Goal: Transaction & Acquisition: Purchase product/service

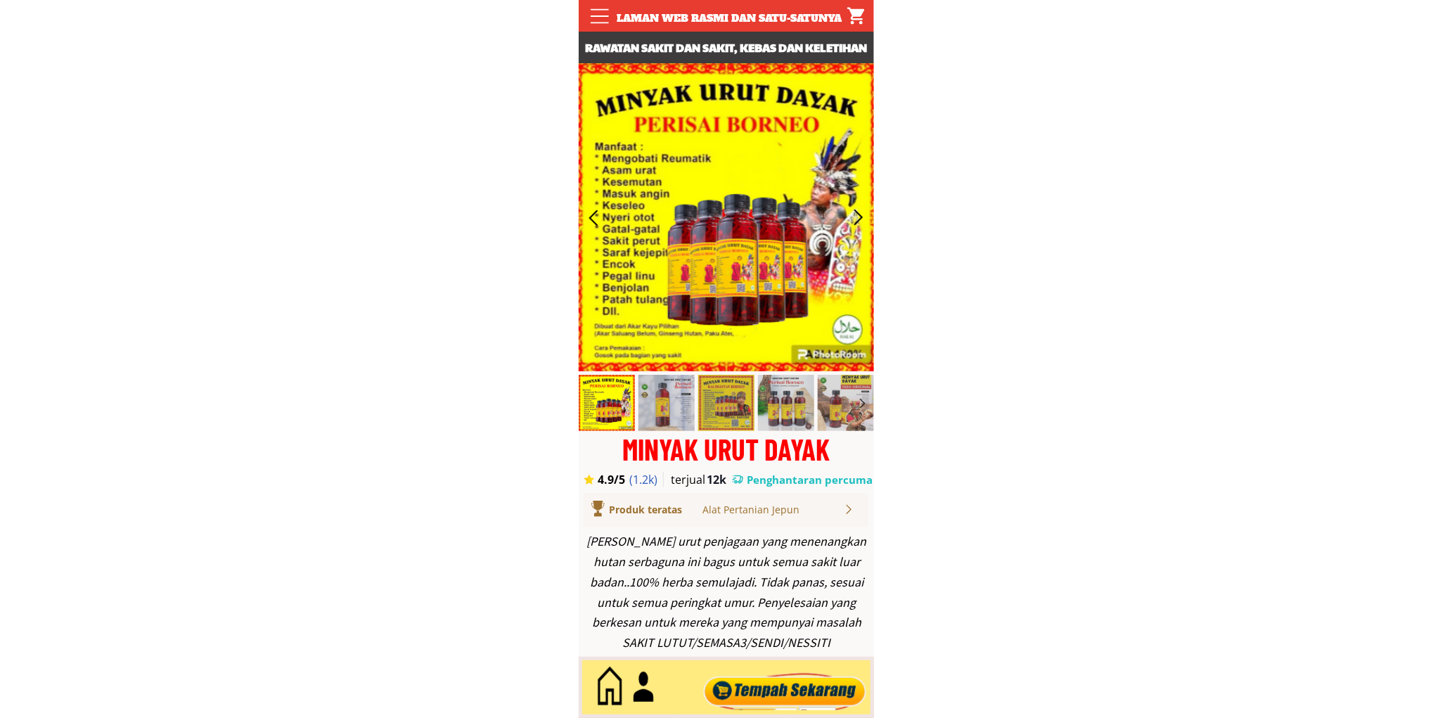
click at [753, 685] on div at bounding box center [784, 687] width 170 height 46
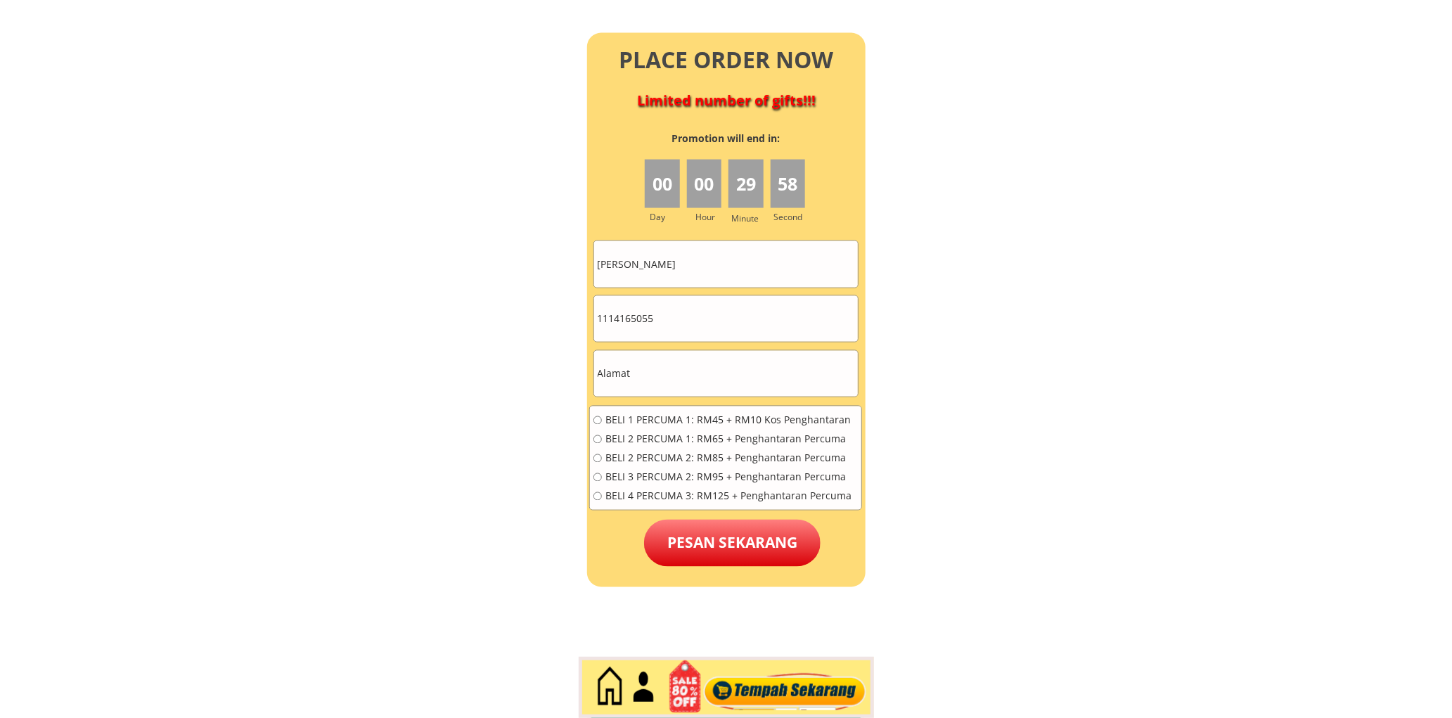
scroll to position [6229, 0]
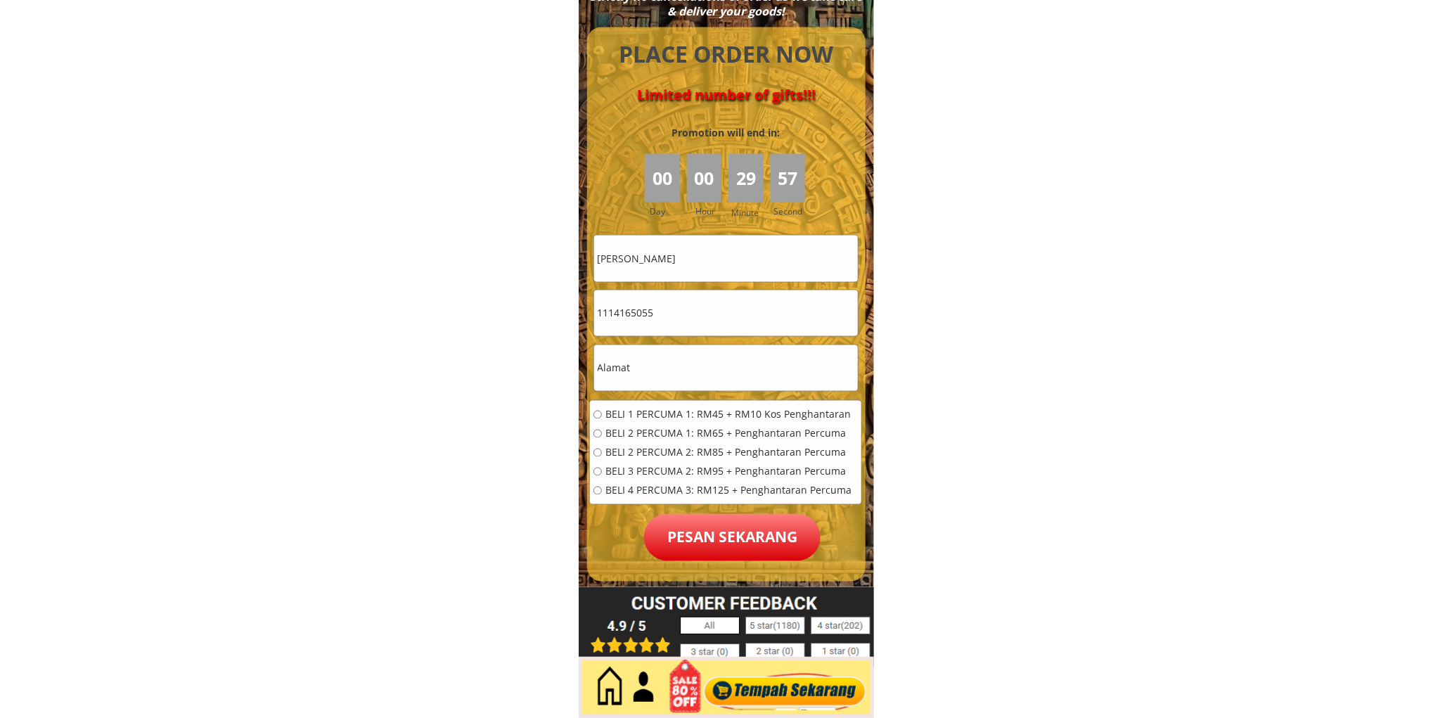
click at [668, 325] on input "1114165055" at bounding box center [726, 313] width 264 height 46
paste input "01136920596"
type input "01136920596"
click at [704, 254] on input "Julitah Salih" at bounding box center [726, 258] width 264 height 46
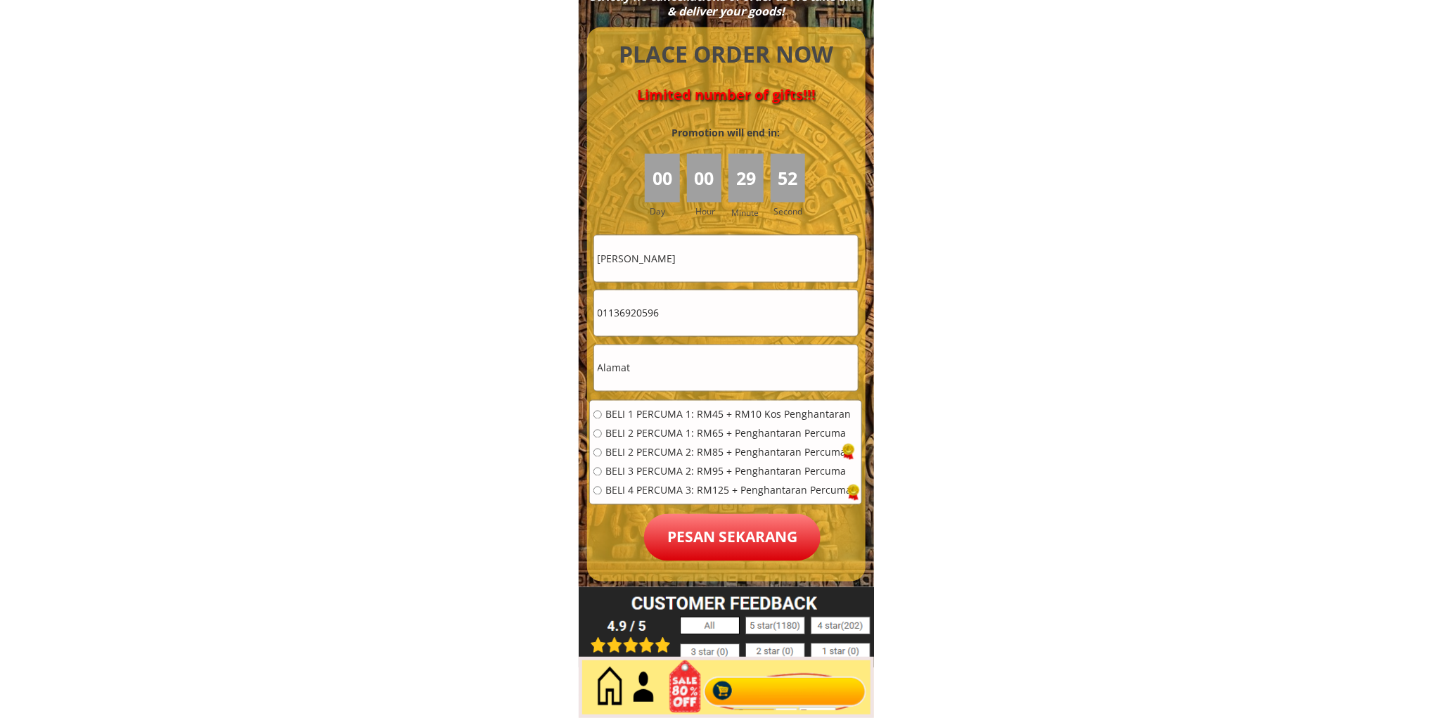
click at [704, 254] on input "Julitah Salih" at bounding box center [726, 258] width 264 height 46
paste input "HONG KOK YUNG"
type input "HONG KOK YUNG"
click at [696, 360] on input "text" at bounding box center [726, 368] width 264 height 46
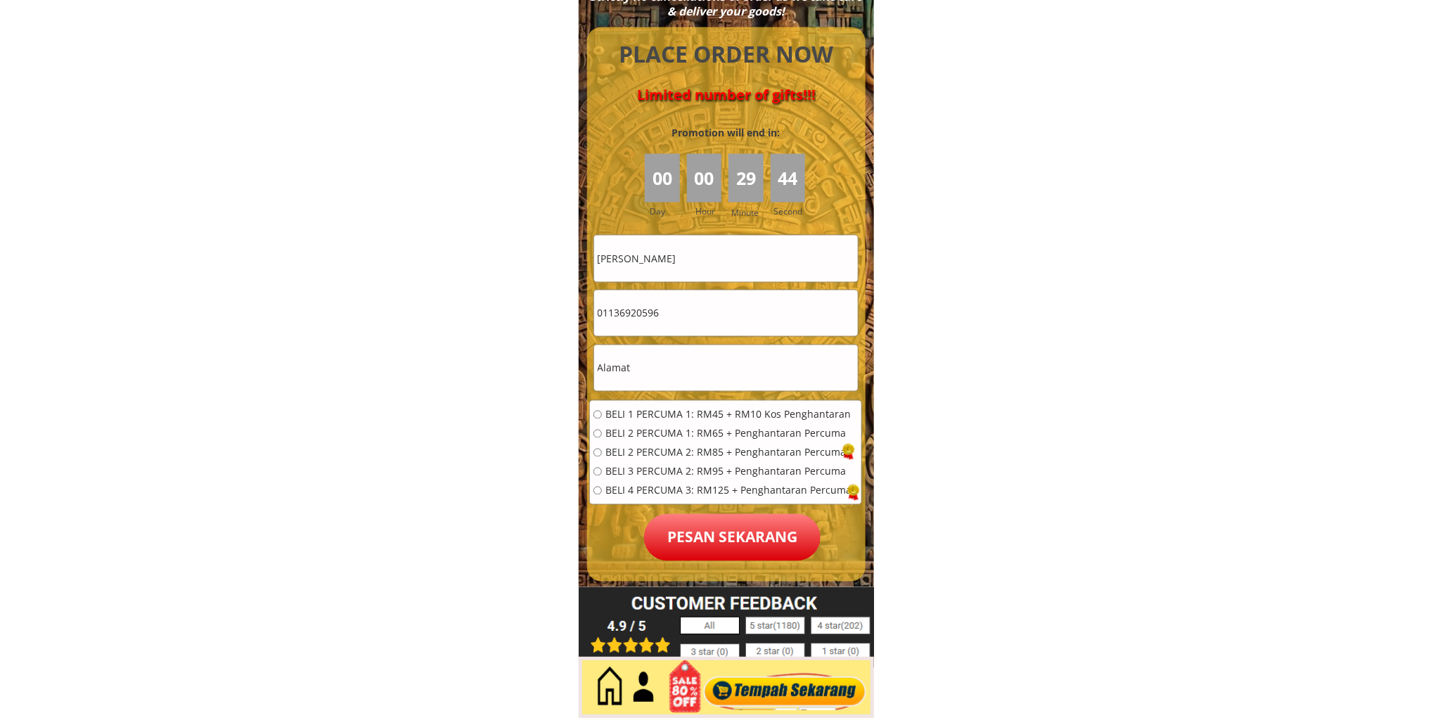
click at [696, 360] on input "text" at bounding box center [726, 368] width 264 height 46
paste input "Kuala Lumpur, 14, Malaysia"
type input "Kuala Lumpur, 14, Malaysia"
click at [659, 431] on span "BELI 2 PERCUMA 1: RM65 + Penghantaran Percuma" at bounding box center [728, 434] width 246 height 10
radio input "true"
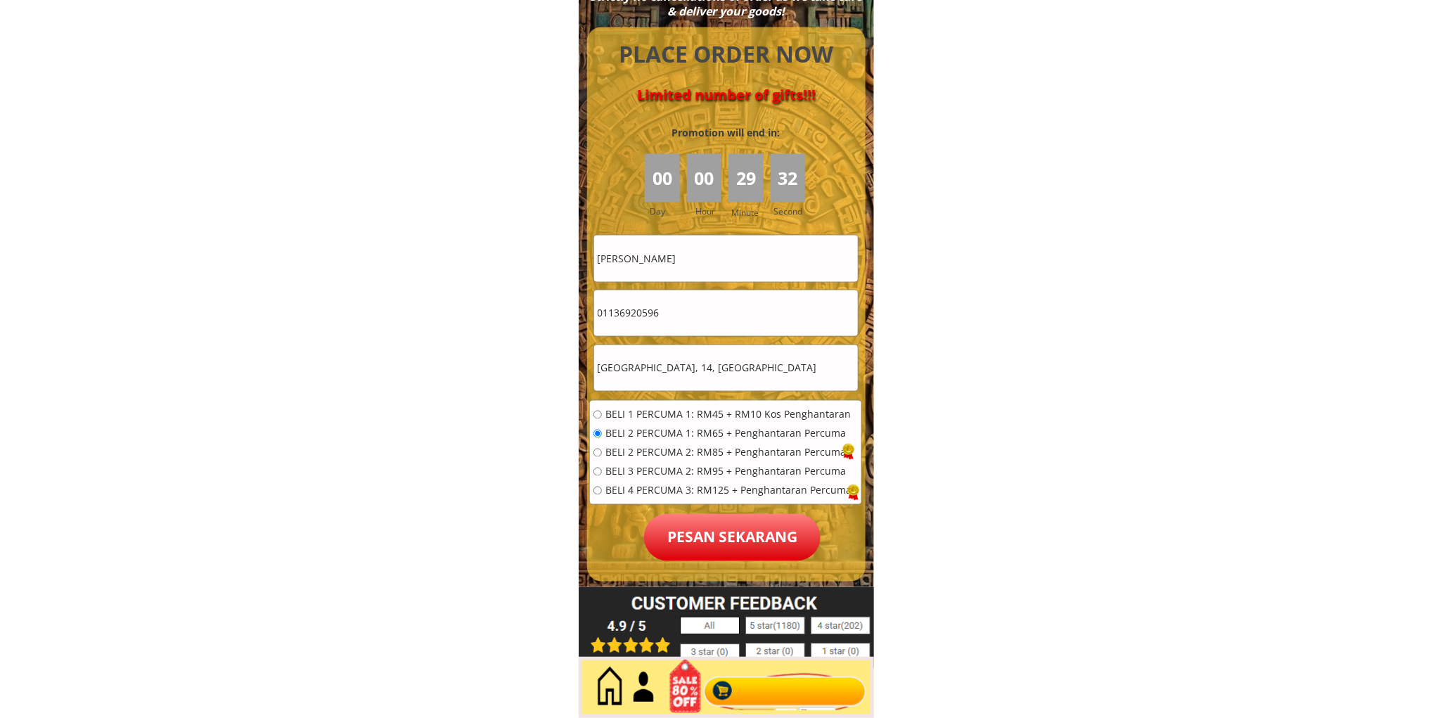
click at [744, 538] on p "Pesan sekarang" at bounding box center [732, 537] width 176 height 47
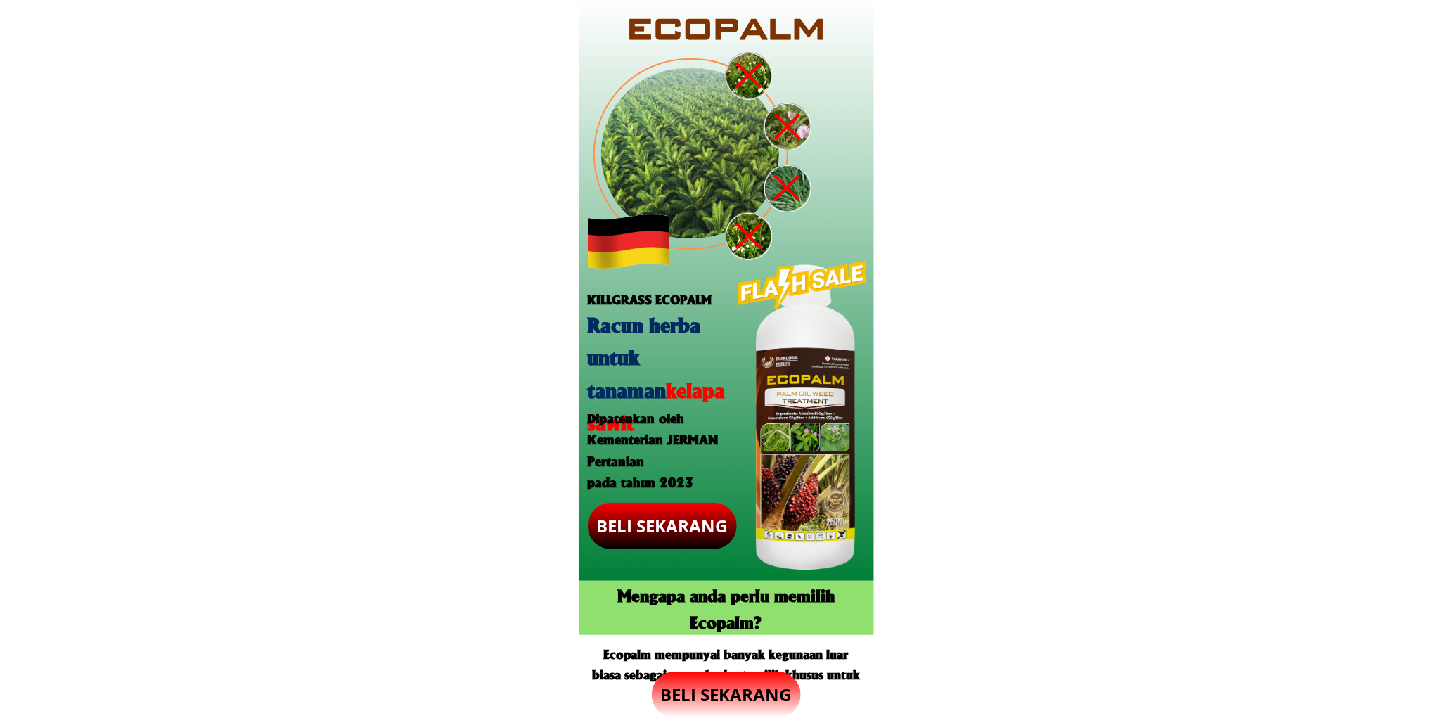
click at [732, 672] on p "BELI SEKARANG" at bounding box center [726, 694] width 149 height 46
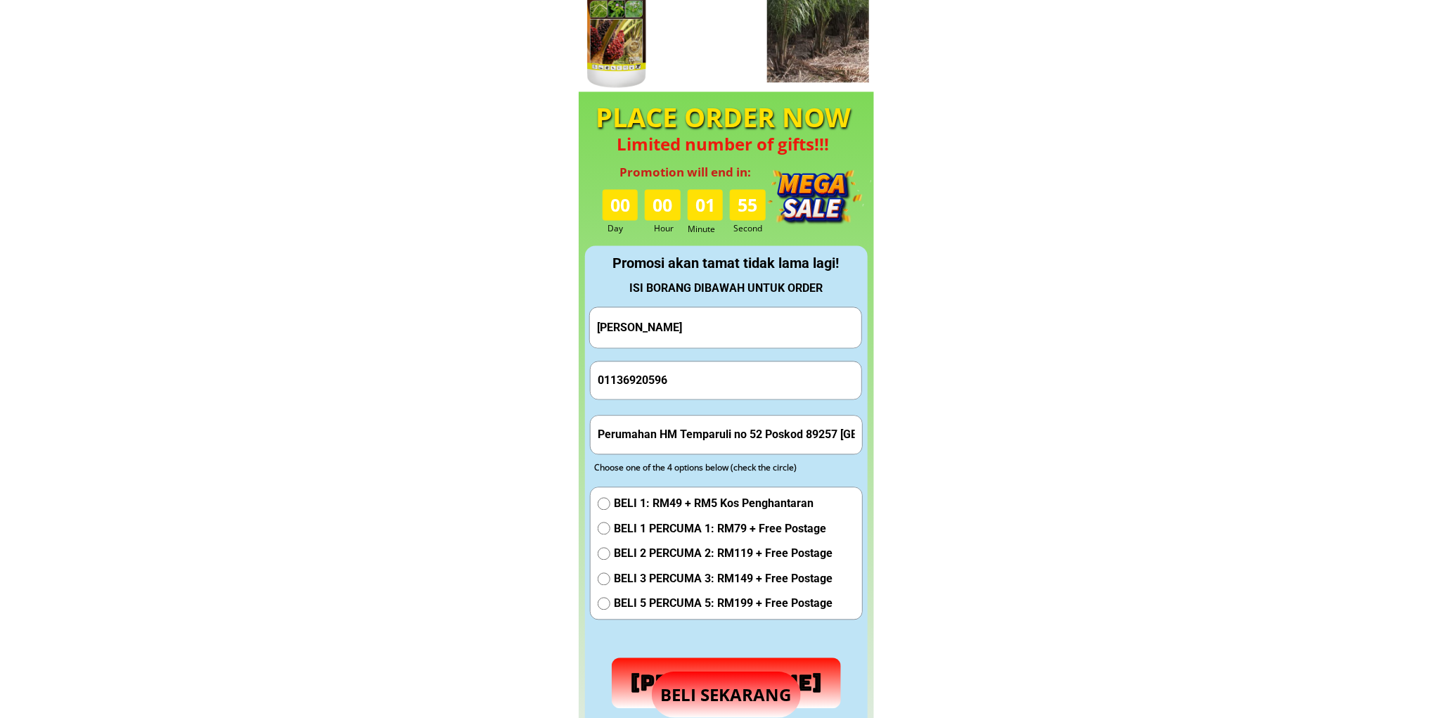
scroll to position [1313, 0]
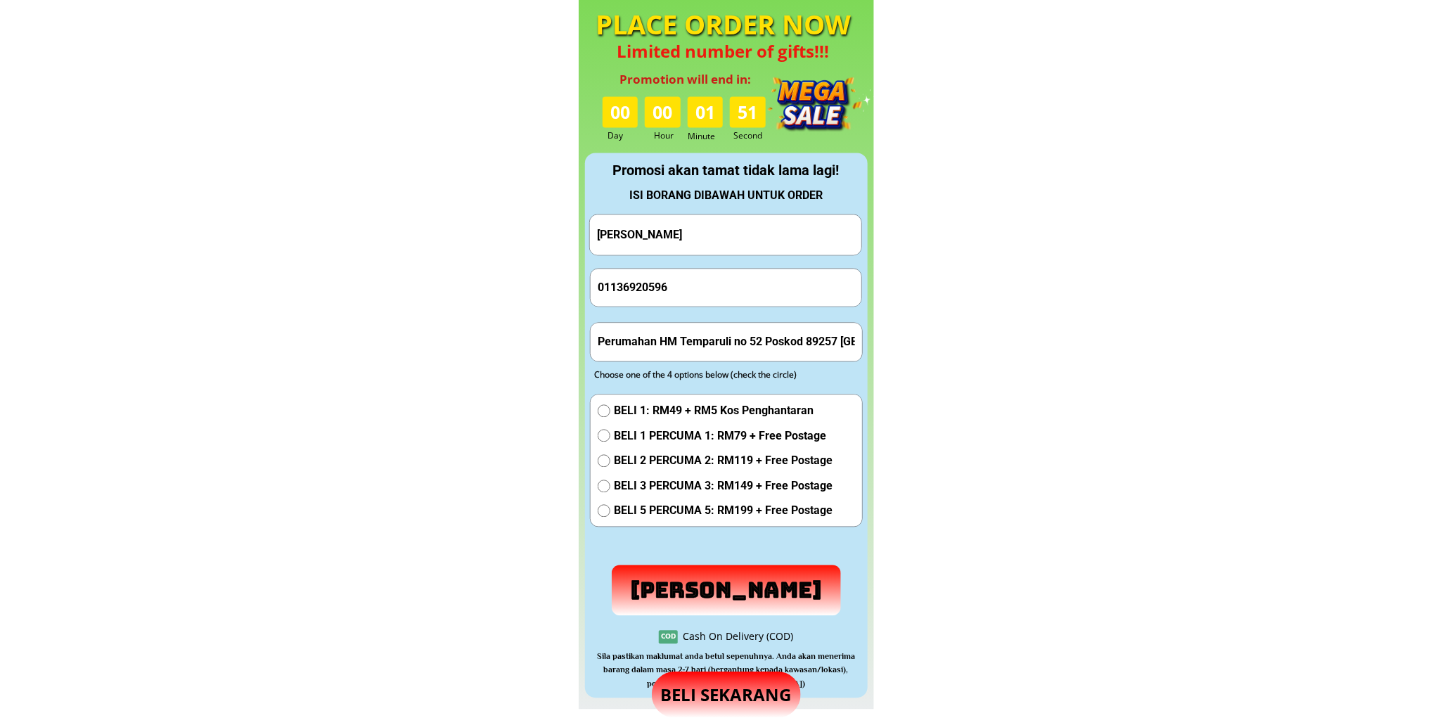
click at [724, 231] on input "HONG KOK YUNG" at bounding box center [725, 234] width 264 height 40
paste input "asbi b. Alih"
type input "Hasbi b. Alih"
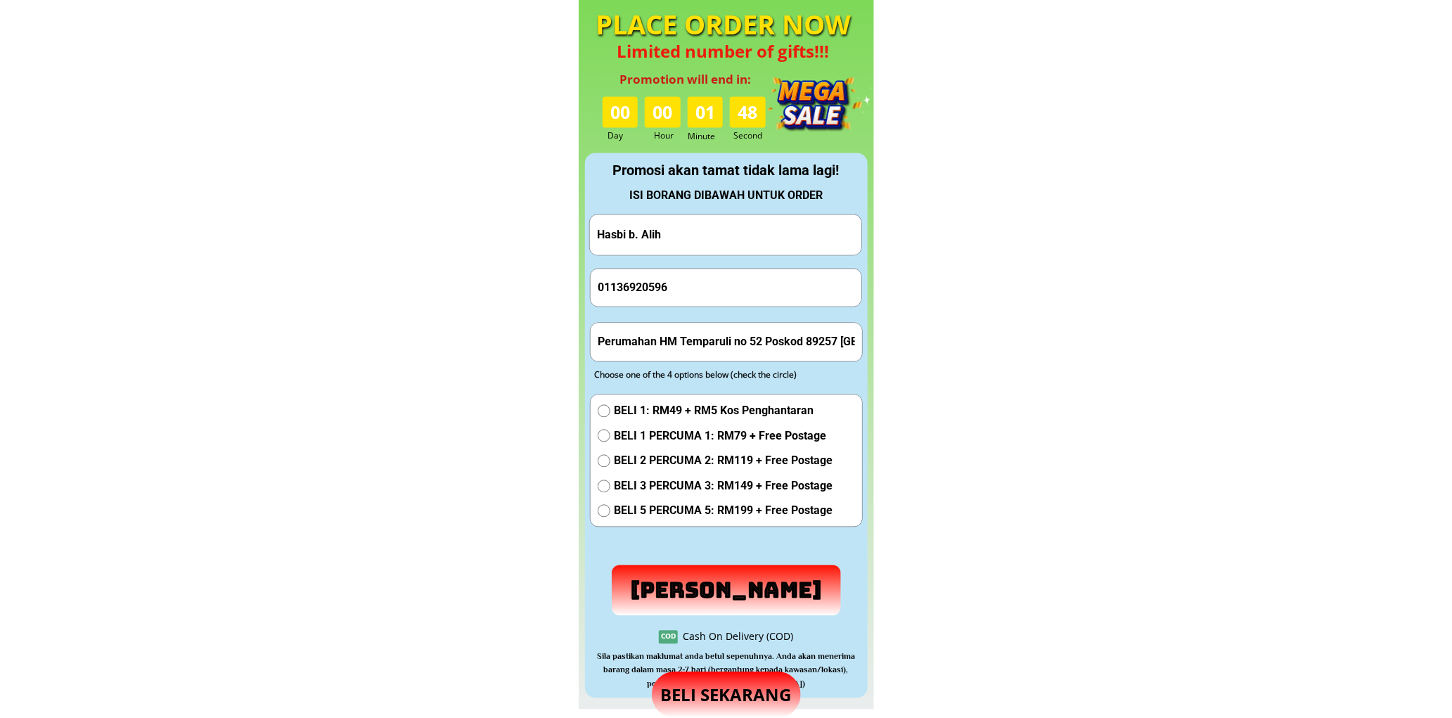
click at [651, 293] on input "01136920596" at bounding box center [726, 287] width 264 height 37
click at [651, 294] on input "01136920596" at bounding box center [726, 287] width 264 height 37
paste input "15775035"
type input "01115775035"
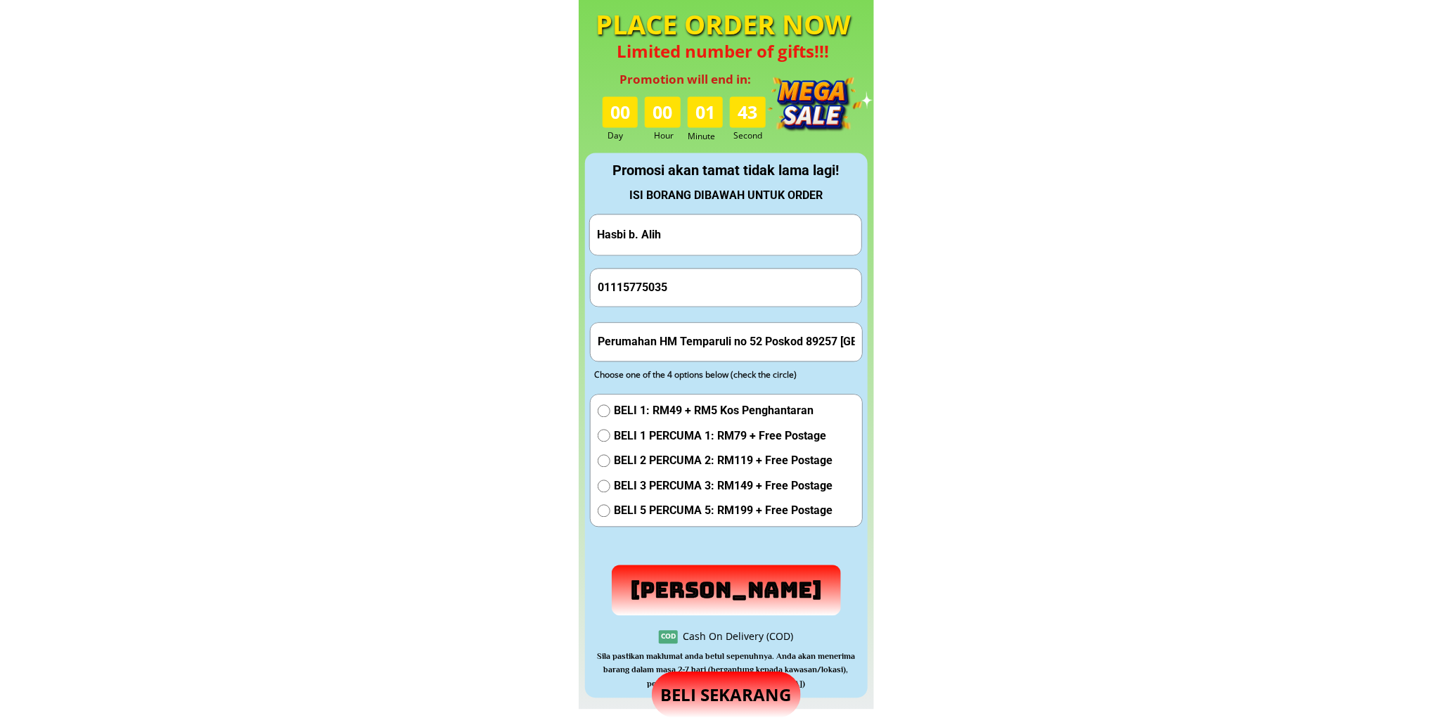
click at [750, 338] on input "Perumahan HM Temparuli no 52 Poskod 89257 Sabah" at bounding box center [726, 341] width 264 height 37
paste input "Kampung Makuau. Tungku.Lahad Datu."
type input "Kampung Makuau. Tungku.Lahad Datu.Sabah"
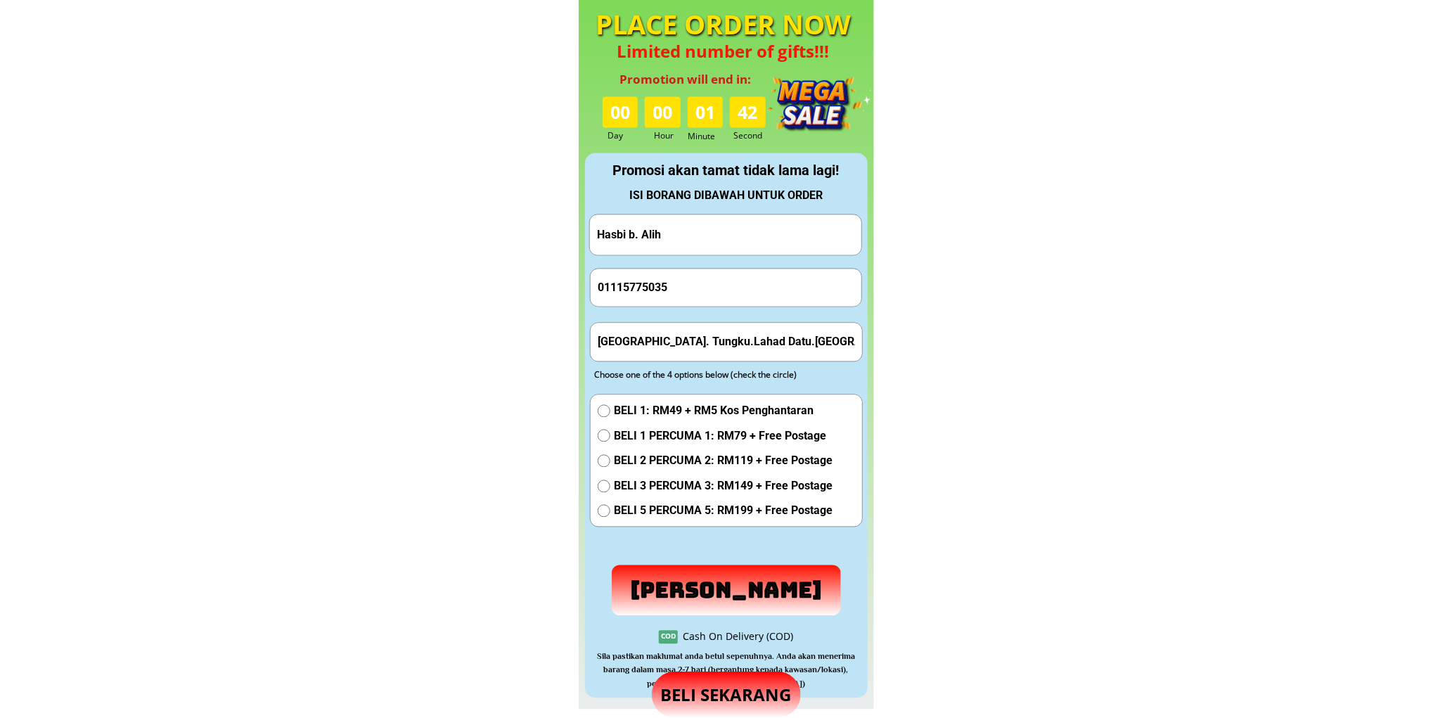
click at [731, 427] on span "BELI 1 PERCUMA 1: RM79 + Free Postage" at bounding box center [723, 436] width 219 height 18
radio input "true"
click at [728, 588] on p "Hantar Pesanan" at bounding box center [726, 589] width 230 height 51
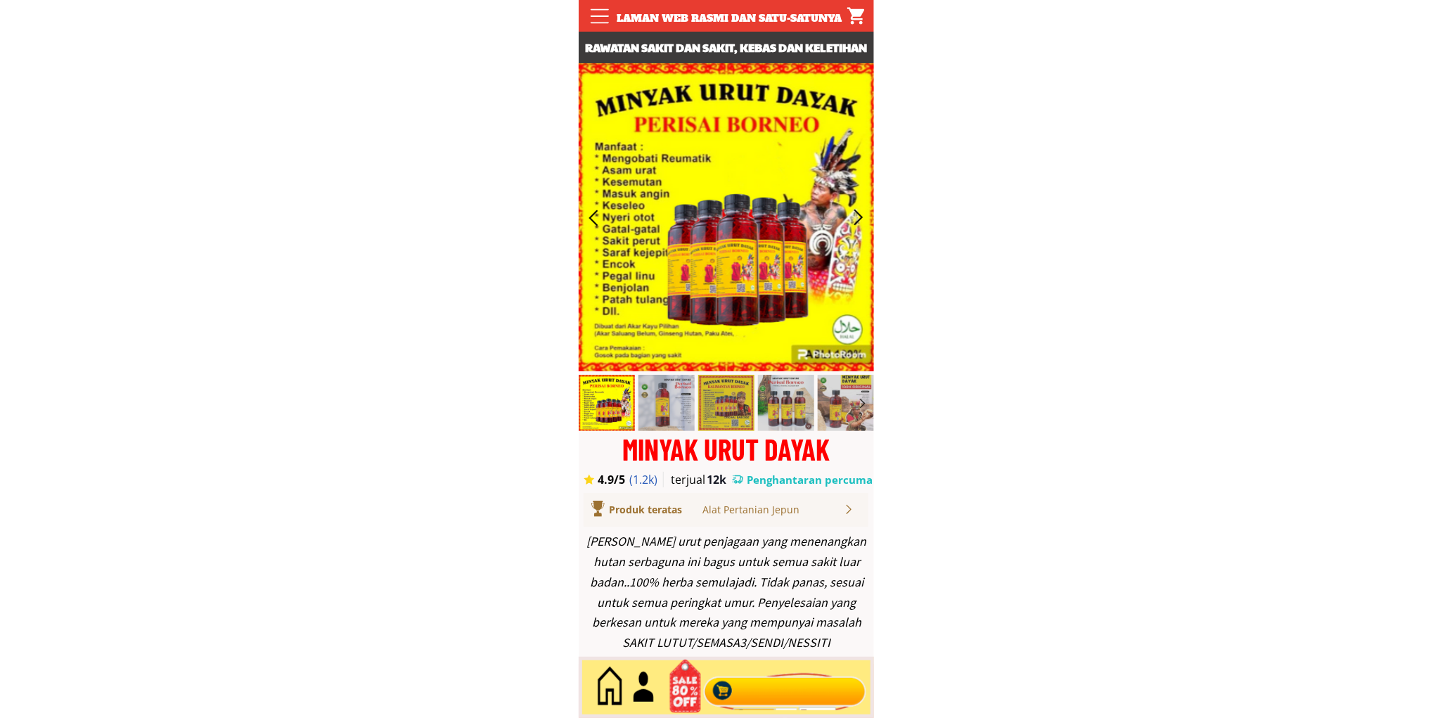
click at [772, 685] on div at bounding box center [784, 687] width 170 height 46
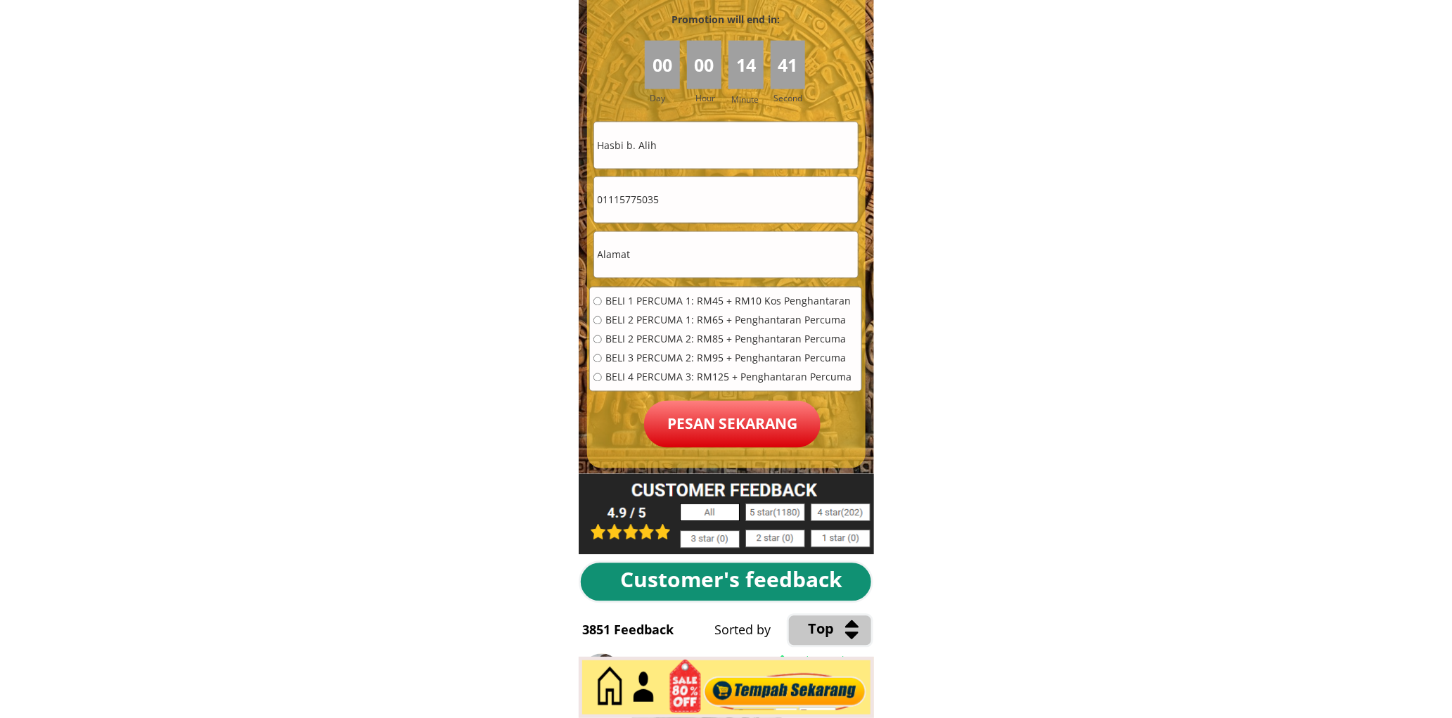
scroll to position [6359, 0]
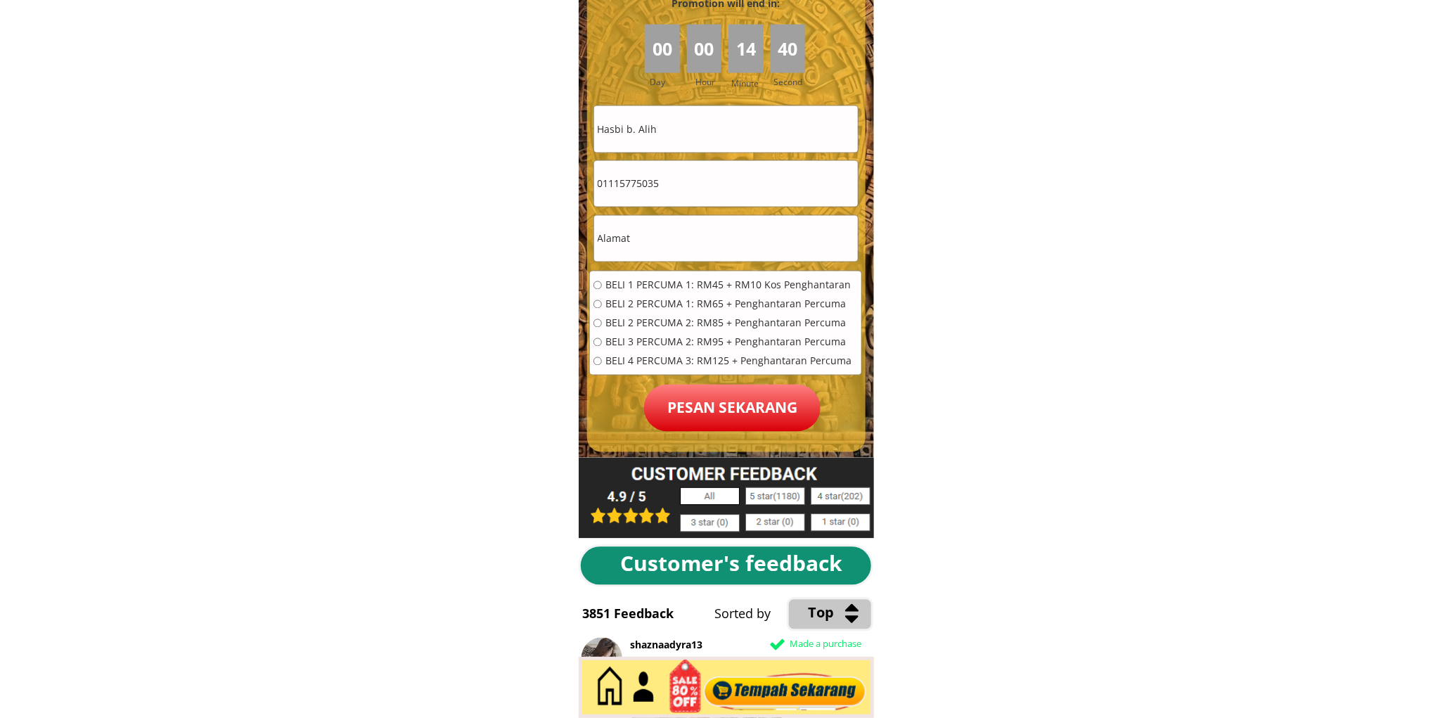
click at [716, 124] on input "Hasbi b. Alih" at bounding box center [726, 129] width 264 height 46
paste input "[PERSON_NAME]"
type input "[PERSON_NAME]"
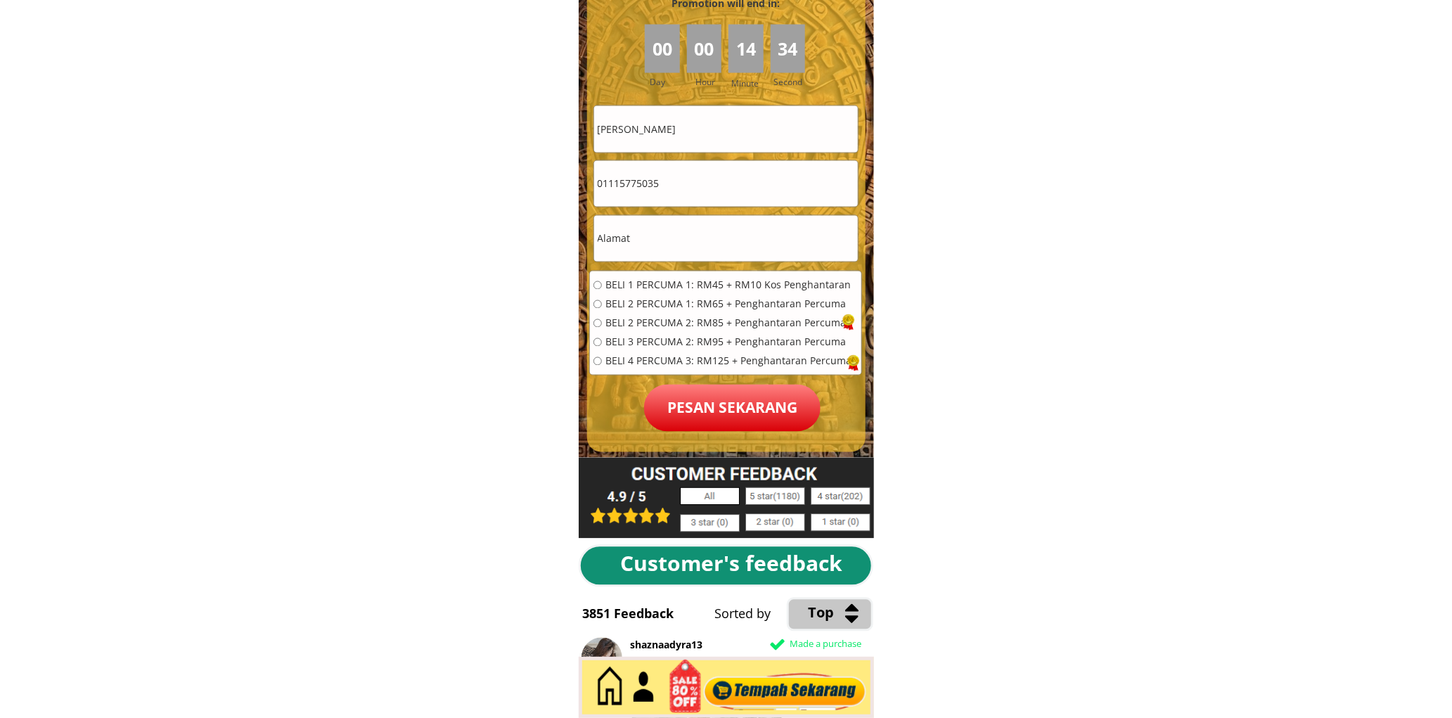
click at [713, 207] on div "01115775035" at bounding box center [725, 183] width 265 height 47
click at [714, 227] on input "text" at bounding box center [726, 239] width 264 height 46
paste input "S-20A Kpg Perak, [GEOGRAPHIC_DATA], [GEOGRAPHIC_DATA], [GEOGRAPHIC_DATA]"
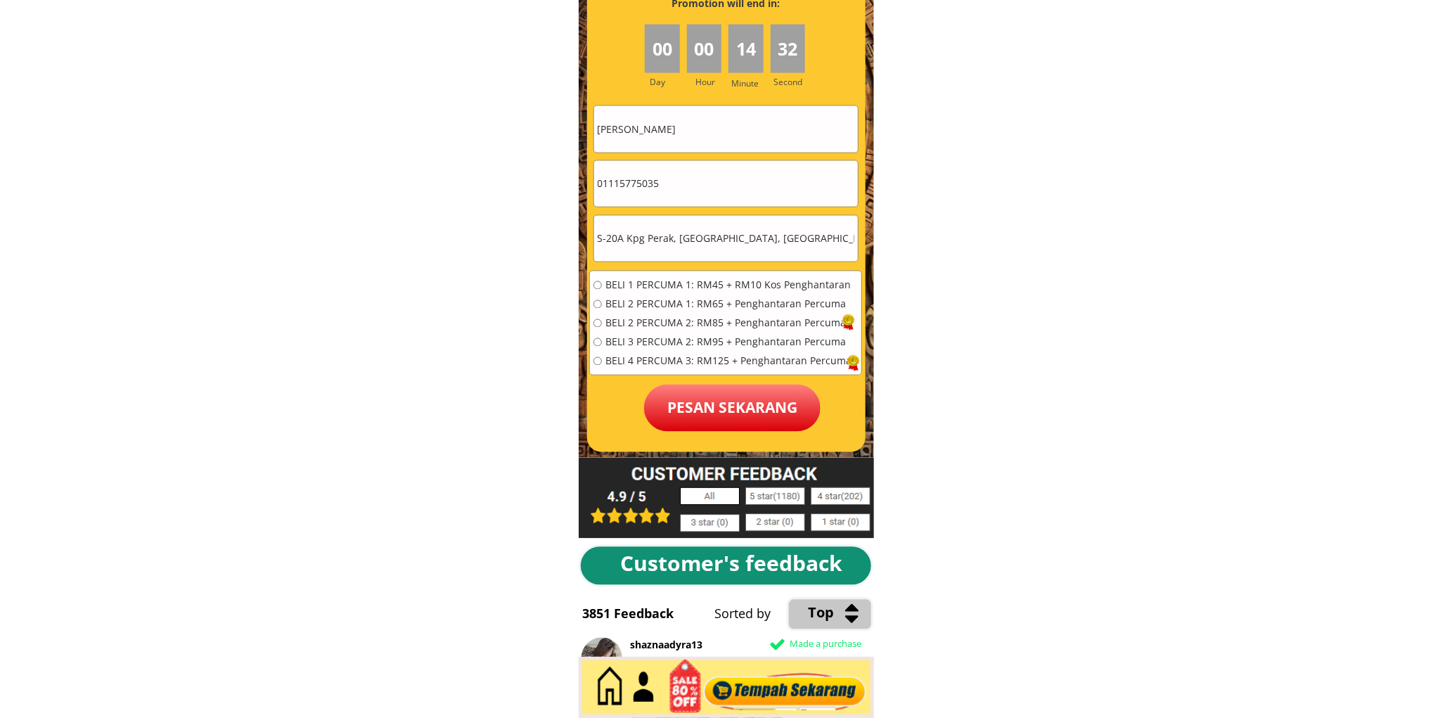
type input "S-20A Kpg Perak, [GEOGRAPHIC_DATA], [GEOGRAPHIC_DATA], [GEOGRAPHIC_DATA]"
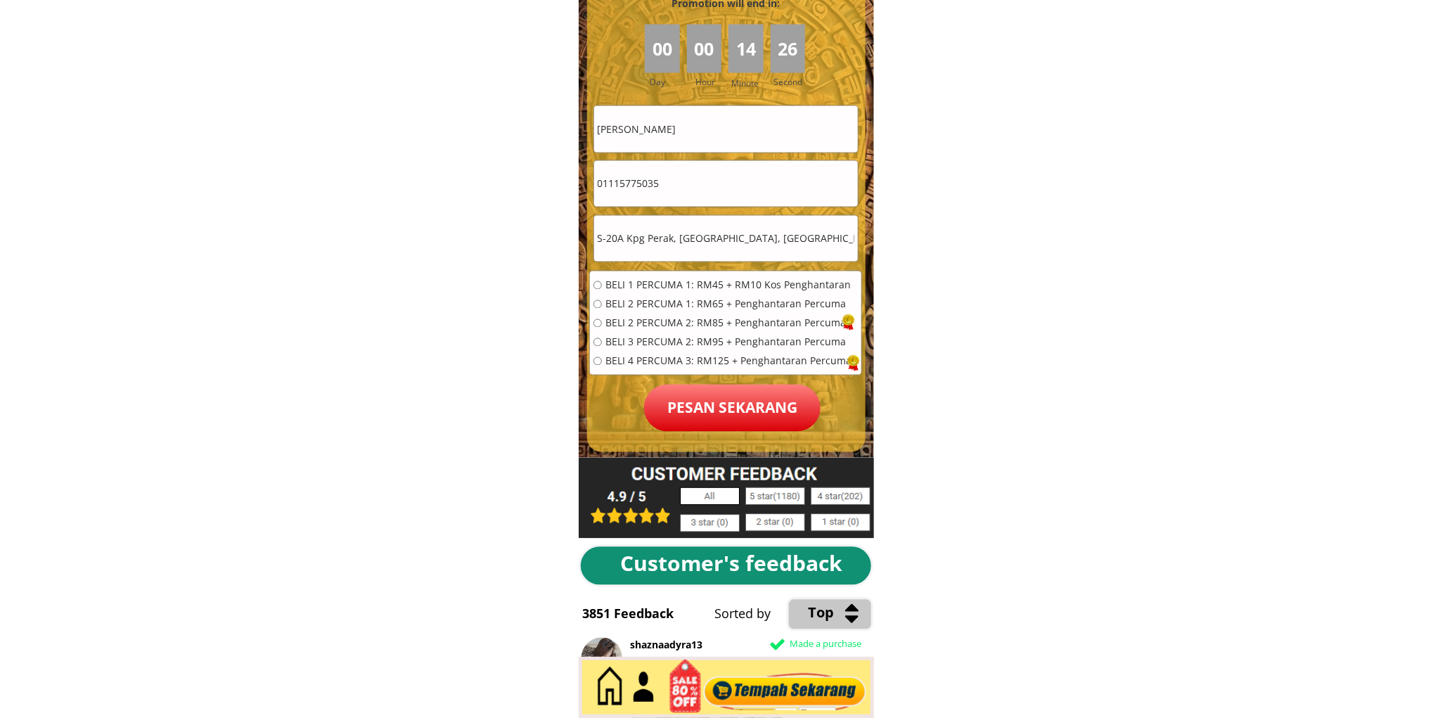
click at [694, 177] on input "01115775035" at bounding box center [726, 184] width 264 height 46
paste input "-10639956"
click at [619, 179] on input "011-10639956" at bounding box center [726, 184] width 264 height 46
type input "01110639956"
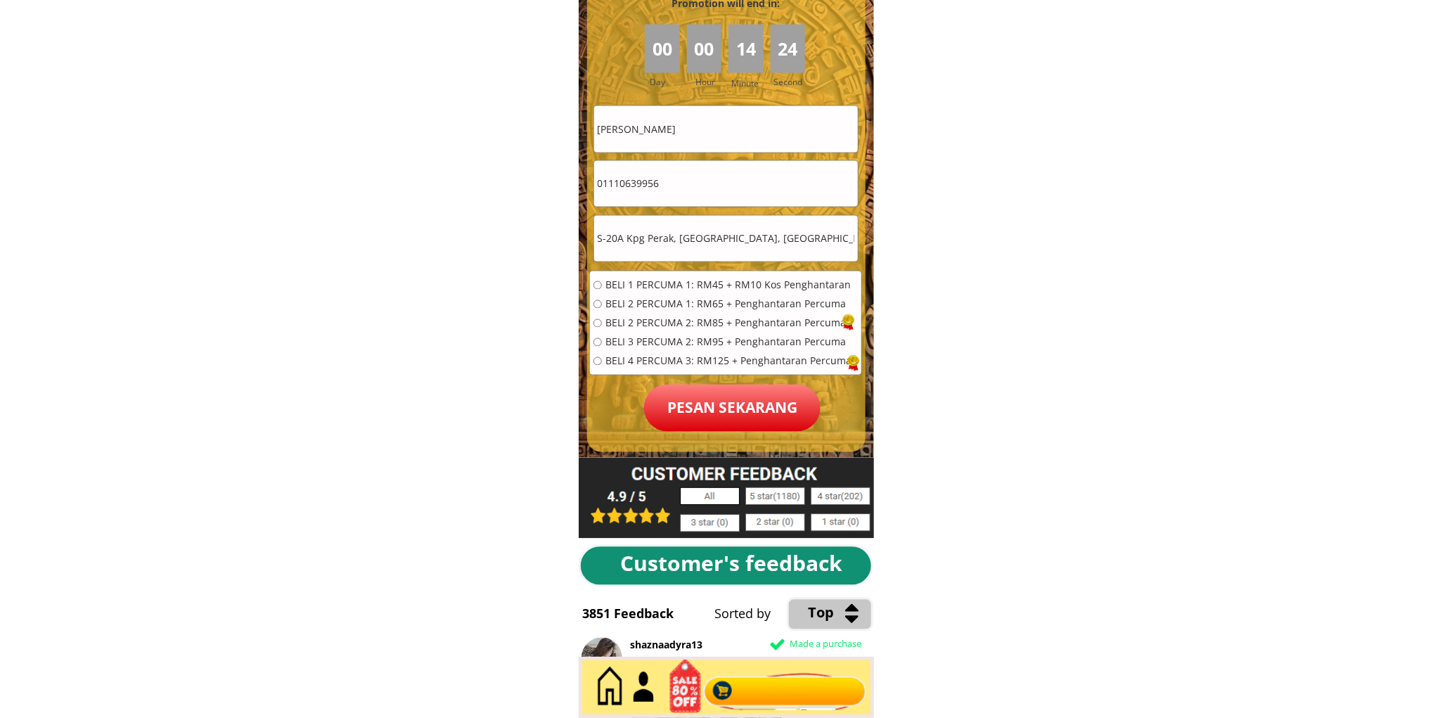
click at [697, 304] on span "BELI 2 PERCUMA 1: RM65 + Penghantaran Percuma" at bounding box center [728, 304] width 246 height 10
radio input "true"
click at [715, 385] on p "Pesan sekarang" at bounding box center [732, 408] width 176 height 47
